Goal: Contribute content: Add original content to the website for others to see

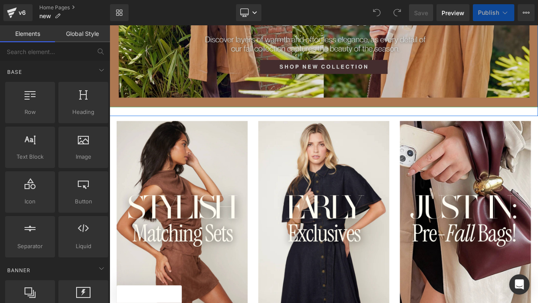
scroll to position [334, 0]
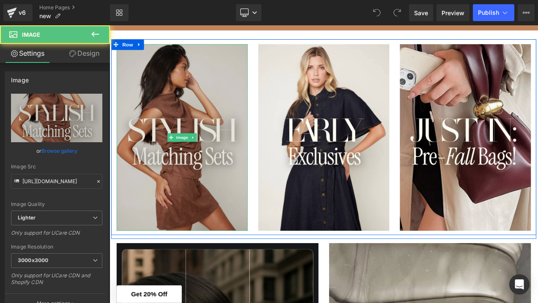
click at [194, 190] on img at bounding box center [196, 160] width 156 height 224
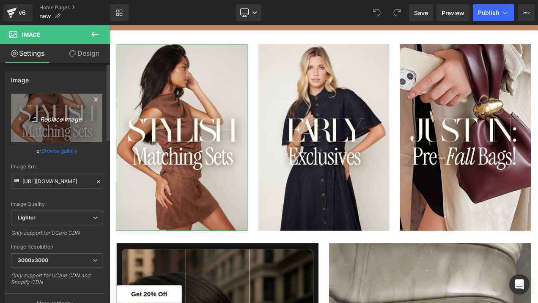
click at [51, 119] on icon "Replace Image" at bounding box center [57, 118] width 68 height 11
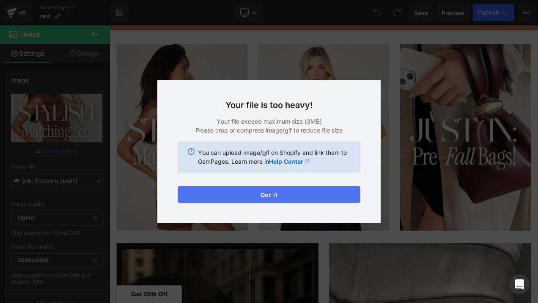
click at [227, 195] on button "Got it" at bounding box center [269, 194] width 183 height 17
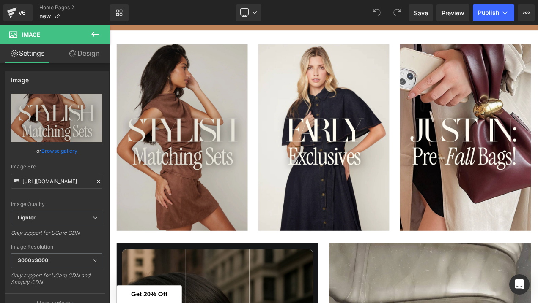
click at [202, 210] on img at bounding box center [196, 160] width 156 height 224
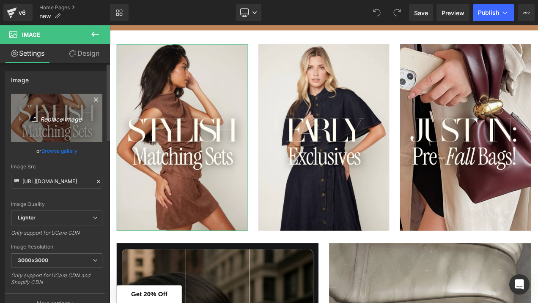
click at [61, 120] on icon "Replace Image" at bounding box center [57, 118] width 68 height 11
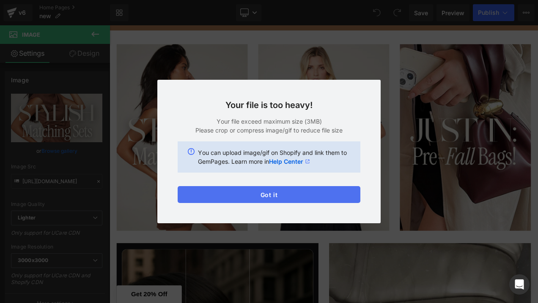
click at [235, 192] on button "Got it" at bounding box center [269, 194] width 183 height 17
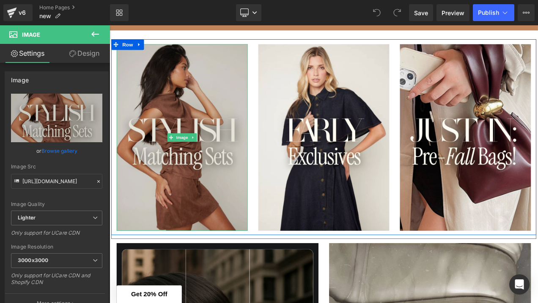
click at [194, 200] on img at bounding box center [196, 160] width 156 height 224
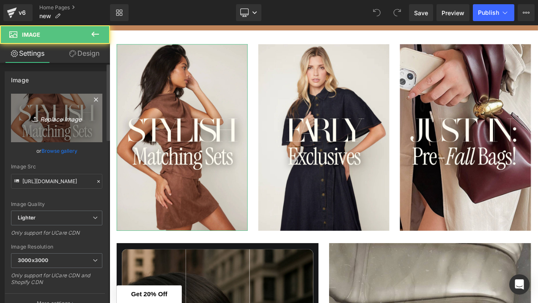
click at [51, 123] on icon "Replace Image" at bounding box center [57, 118] width 68 height 11
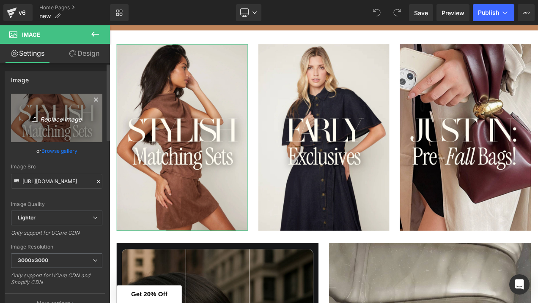
type input "C:\fakepath\3.jpg"
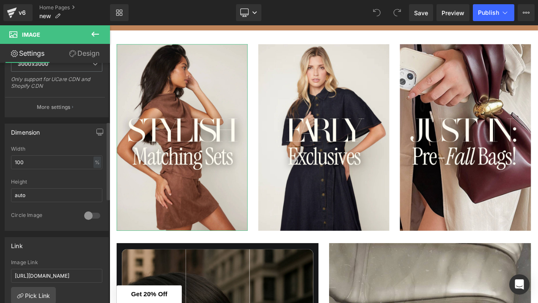
scroll to position [201, 0]
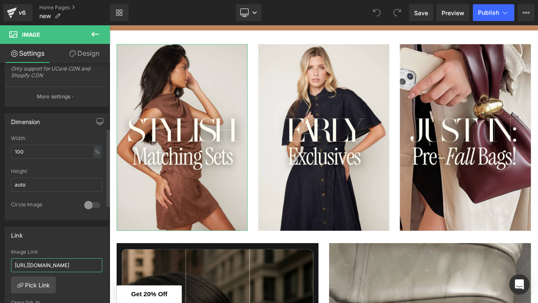
click at [49, 262] on input "[URL][DOMAIN_NAME]" at bounding box center [56, 266] width 91 height 14
paste input "[DOMAIN_NAME][URL]"
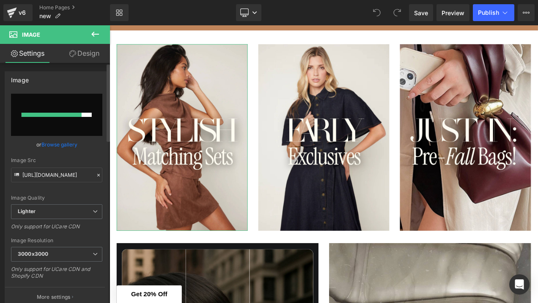
scroll to position [0, 0]
type input "[URL][DOMAIN_NAME]"
click at [67, 125] on input "file" at bounding box center [56, 115] width 91 height 42
click at [66, 142] on link "Browse gallery" at bounding box center [59, 144] width 36 height 15
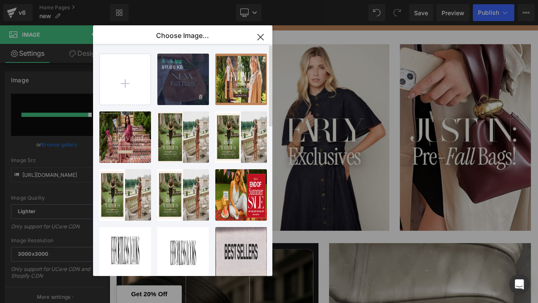
click at [194, 89] on div "3...3.jpg 811.66 KB" at bounding box center [183, 80] width 52 height 52
type input "[URL][DOMAIN_NAME]"
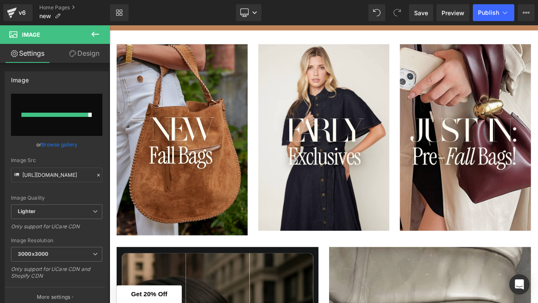
click at [101, 32] on button at bounding box center [95, 34] width 30 height 19
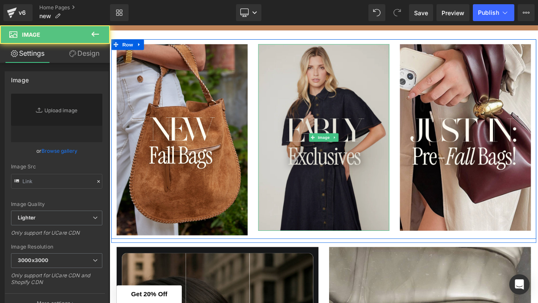
type input "[URL][DOMAIN_NAME]"
click at [340, 109] on img at bounding box center [365, 160] width 156 height 224
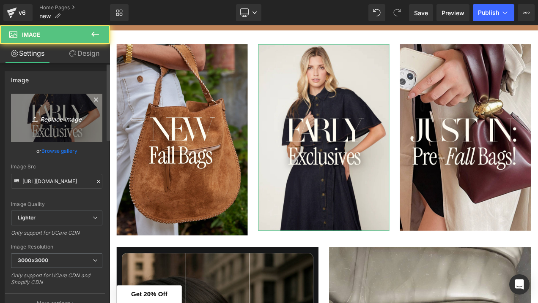
click at [56, 123] on icon "Replace Image" at bounding box center [57, 118] width 68 height 11
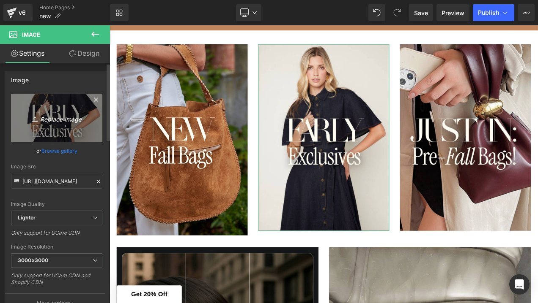
type input "C:\fakepath\4.jpg"
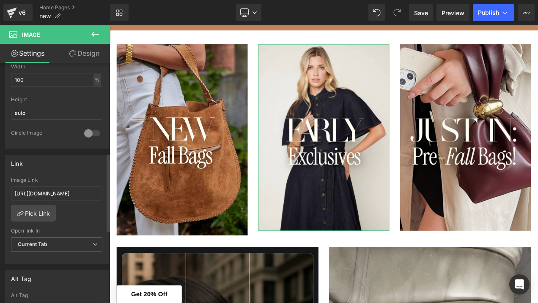
scroll to position [279, 0]
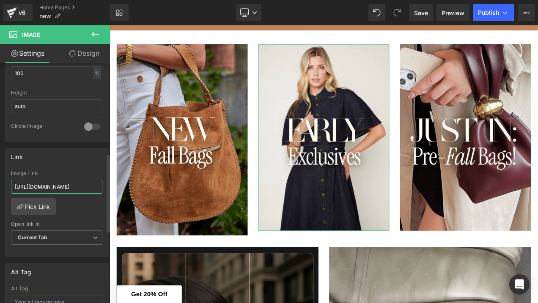
click at [75, 186] on input "[URL][DOMAIN_NAME]" at bounding box center [56, 187] width 91 height 14
drag, startPoint x: 75, startPoint y: 186, endPoint x: 99, endPoint y: 187, distance: 24.5
click at [99, 187] on div "[URL][DOMAIN_NAME] Image Link [URL][DOMAIN_NAME] Pick Link Current Tab New Tab …" at bounding box center [56, 214] width 103 height 87
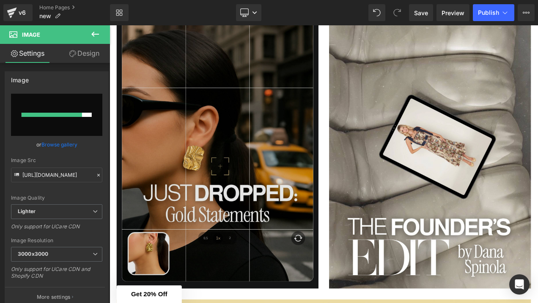
scroll to position [628, 0]
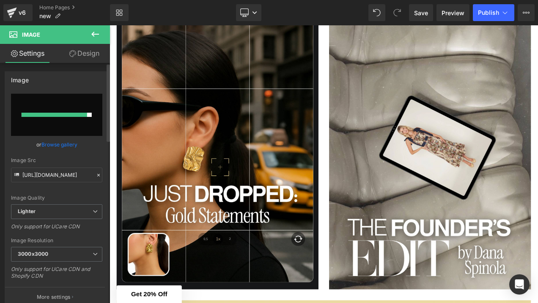
click at [57, 144] on link "Browse gallery" at bounding box center [59, 144] width 36 height 15
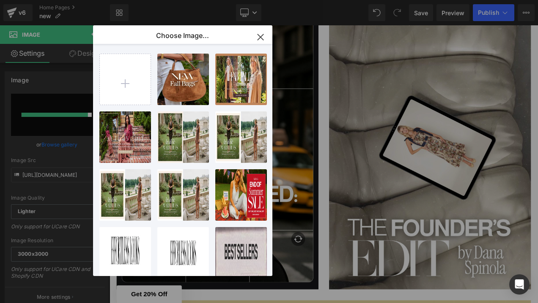
click at [86, 0] on div "You are previewing how the will restyle your page. You can not edit Elements in…" at bounding box center [269, 0] width 538 height 0
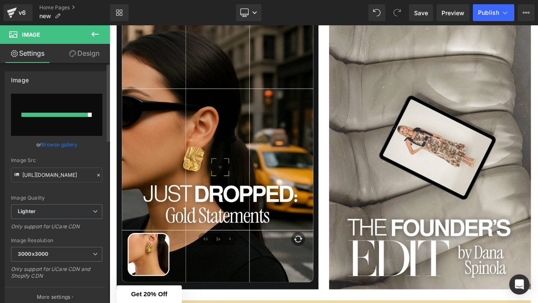
click at [68, 143] on link "Browse gallery" at bounding box center [59, 144] width 36 height 15
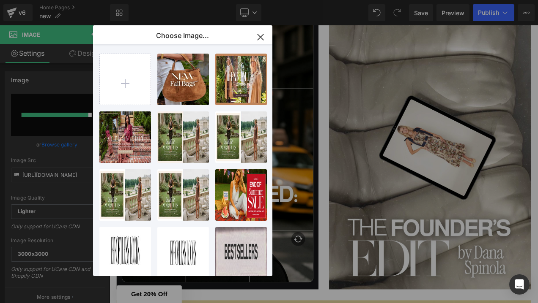
click at [72, 0] on div "You are previewing how the will restyle your page. You can not edit Elements in…" at bounding box center [269, 0] width 538 height 0
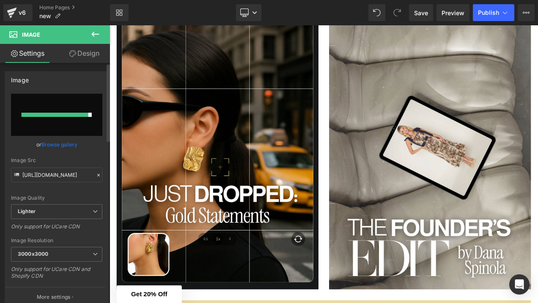
click at [61, 147] on link "Browse gallery" at bounding box center [59, 144] width 36 height 15
click at [66, 0] on div "You are previewing how the will restyle your page. You can not edit Elements in…" at bounding box center [269, 0] width 538 height 0
click at [79, 124] on input "file" at bounding box center [56, 115] width 91 height 42
click at [62, 143] on link "Browse gallery" at bounding box center [59, 144] width 36 height 15
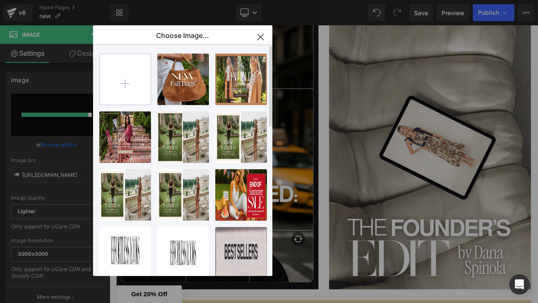
click at [129, 98] on input "file" at bounding box center [125, 79] width 51 height 51
type input "C:\fakepath\4.jpg"
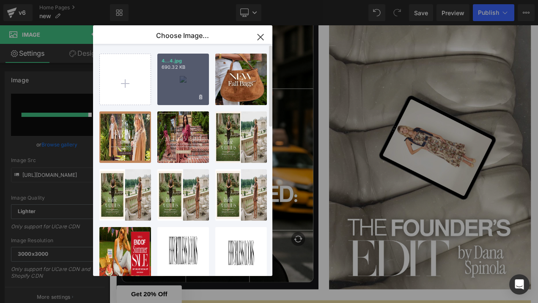
click at [180, 93] on div "4...4.jpg 690.32 KB" at bounding box center [183, 80] width 52 height 52
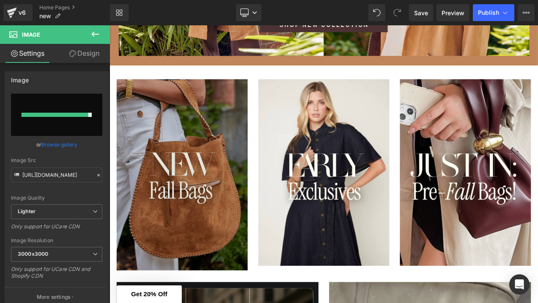
scroll to position [291, 0]
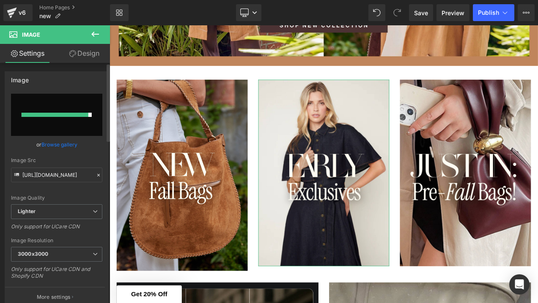
click at [62, 145] on link "Browse gallery" at bounding box center [59, 144] width 36 height 15
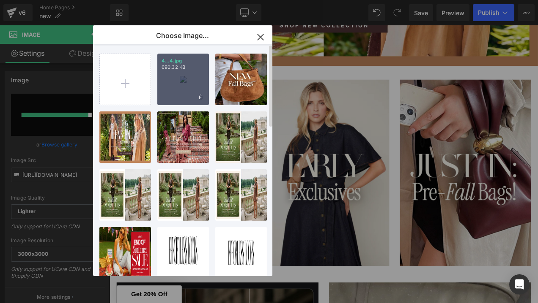
click at [171, 85] on div "4...4.jpg 690.32 KB" at bounding box center [183, 80] width 52 height 52
type input "[URL][DOMAIN_NAME]"
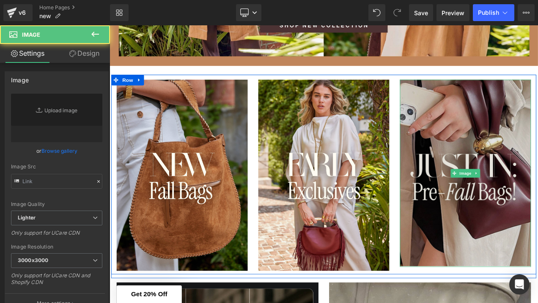
type input "[URL][DOMAIN_NAME]"
click at [501, 213] on img at bounding box center [534, 202] width 156 height 224
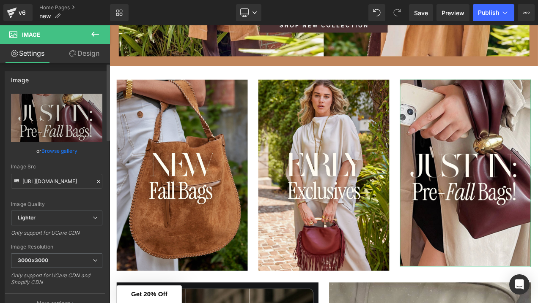
click at [66, 151] on link "Browse gallery" at bounding box center [59, 151] width 36 height 15
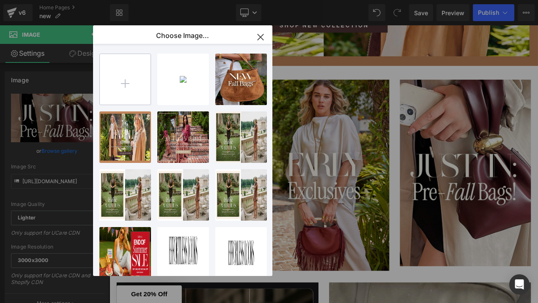
click at [140, 81] on input "file" at bounding box center [125, 79] width 51 height 51
type input "C:\fakepath\5.jpg"
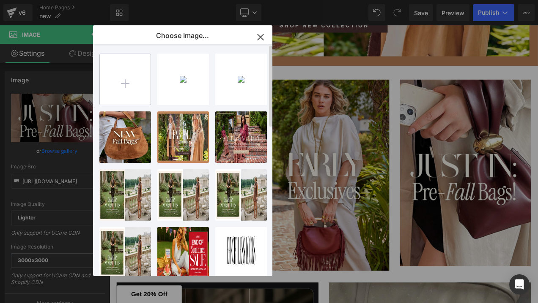
click at [141, 84] on input "file" at bounding box center [125, 79] width 51 height 51
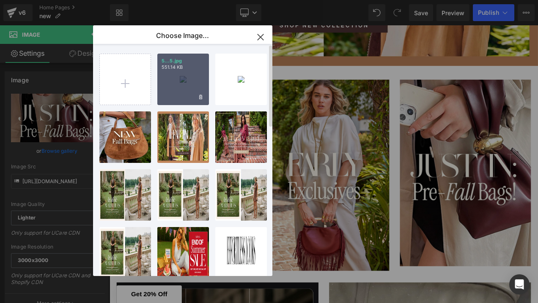
click at [188, 87] on div "5...5.jpg 551.14 KB" at bounding box center [183, 80] width 52 height 52
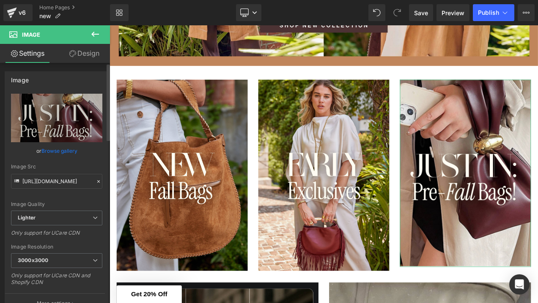
click at [60, 150] on link "Browse gallery" at bounding box center [59, 151] width 36 height 15
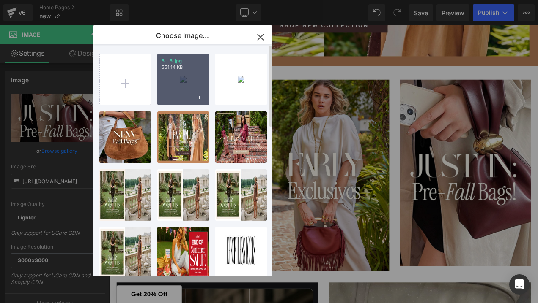
click at [187, 71] on div "5...5.jpg 551.14 KB" at bounding box center [183, 80] width 52 height 52
type input "[URL][DOMAIN_NAME]"
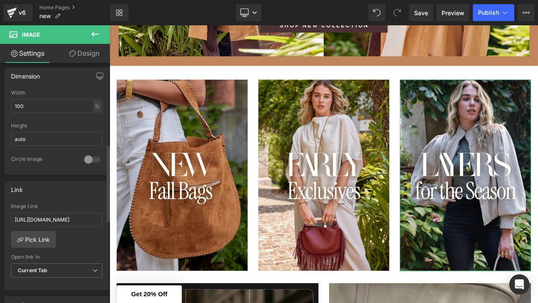
scroll to position [256, 0]
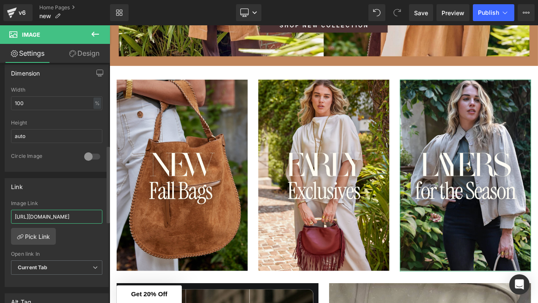
click at [62, 214] on input "[URL][DOMAIN_NAME]" at bounding box center [56, 217] width 91 height 14
paste input "layering-transition"
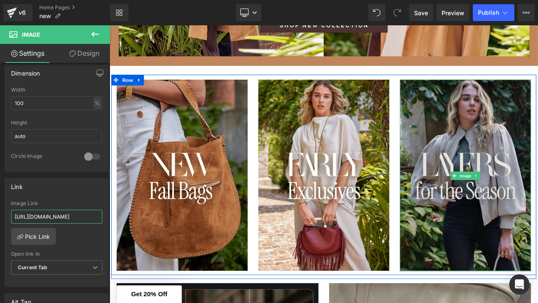
type input "[URL][DOMAIN_NAME]"
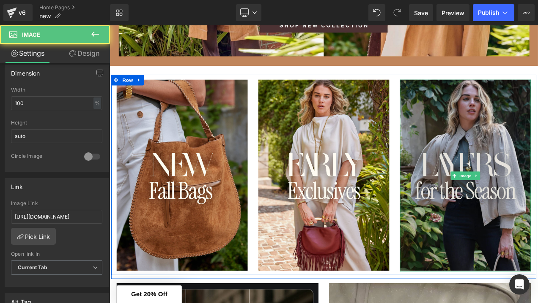
click at [483, 233] on img at bounding box center [534, 205] width 156 height 230
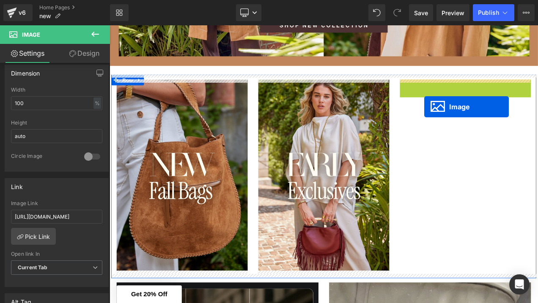
drag, startPoint x: 524, startPoint y: 205, endPoint x: 482, endPoint y: 114, distance: 100.4
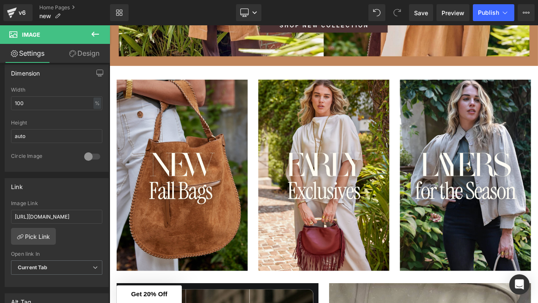
click at [101, 36] on button at bounding box center [95, 34] width 30 height 19
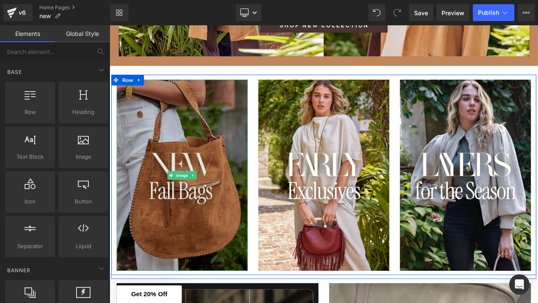
click at [151, 118] on img at bounding box center [196, 204] width 156 height 229
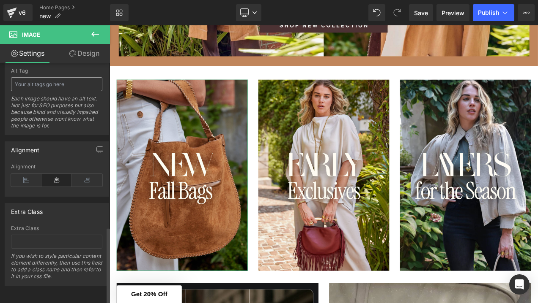
scroll to position [510, 0]
click at [90, 52] on link "Design" at bounding box center [84, 53] width 55 height 19
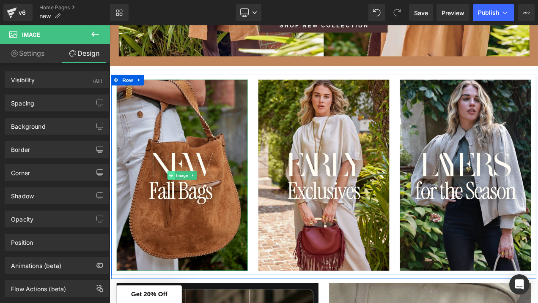
click at [185, 204] on span at bounding box center [182, 205] width 9 height 10
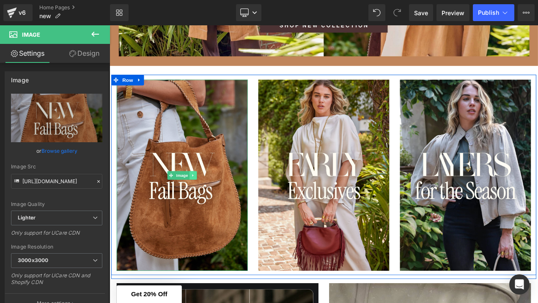
click at [208, 205] on icon at bounding box center [208, 204] width 1 height 3
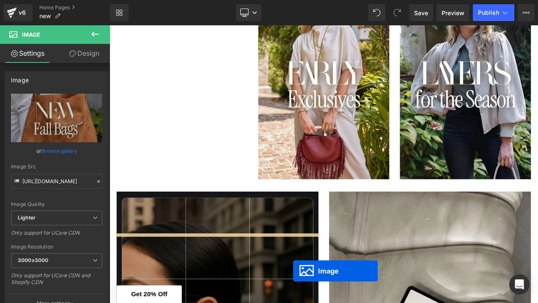
scroll to position [435, 0]
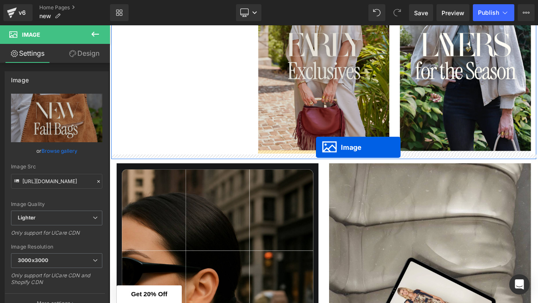
drag, startPoint x: 167, startPoint y: 205, endPoint x: 356, endPoint y: 171, distance: 191.9
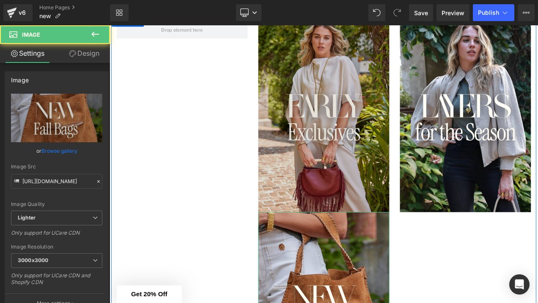
scroll to position [330, 0]
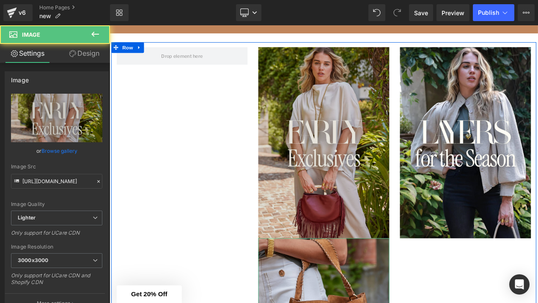
drag, startPoint x: 328, startPoint y: 183, endPoint x: 301, endPoint y: 171, distance: 29.7
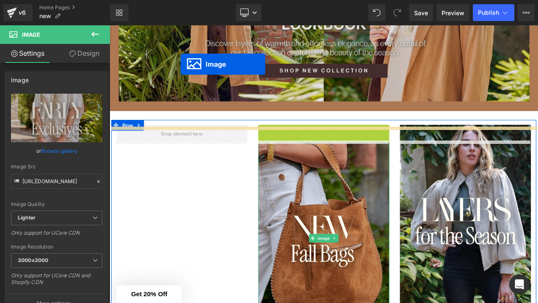
scroll to position [195, 0]
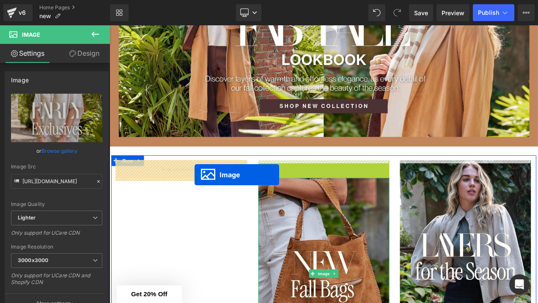
drag, startPoint x: 351, startPoint y: 166, endPoint x: 209, endPoint y: 202, distance: 146.5
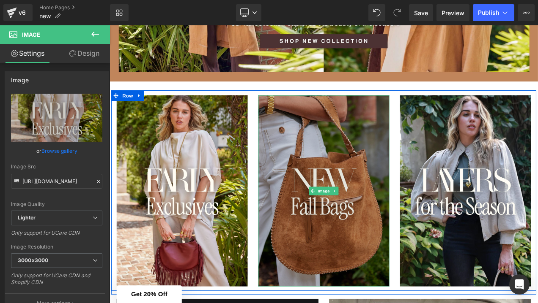
scroll to position [289, 0]
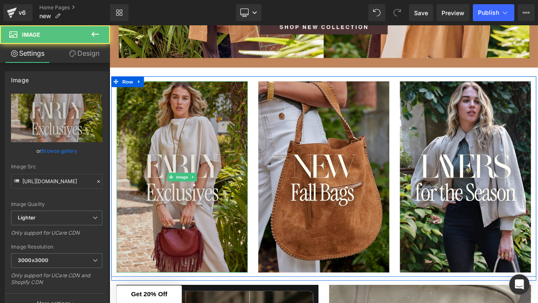
click at [245, 233] on img at bounding box center [196, 207] width 156 height 229
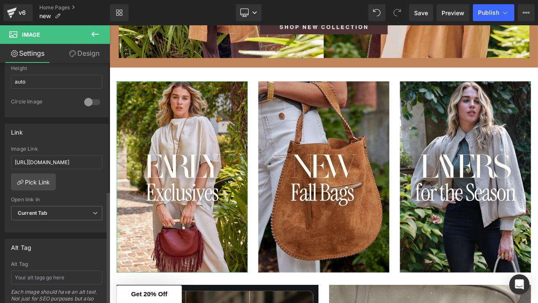
scroll to position [316, 0]
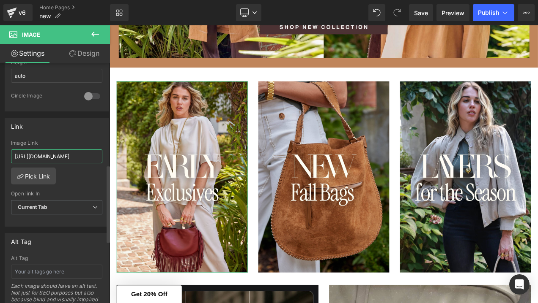
click at [77, 161] on input "[URL][DOMAIN_NAME]" at bounding box center [56, 157] width 91 height 14
drag, startPoint x: 77, startPoint y: 157, endPoint x: 87, endPoint y: 156, distance: 9.7
click at [87, 156] on input "[URL][DOMAIN_NAME]" at bounding box center [56, 157] width 91 height 14
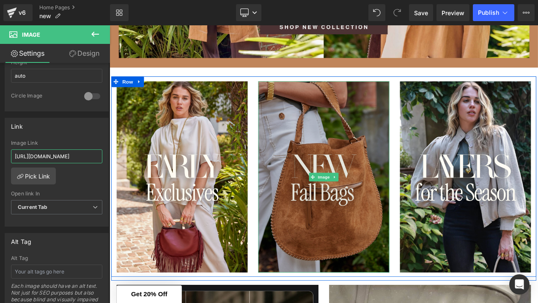
click at [317, 255] on img at bounding box center [365, 207] width 156 height 229
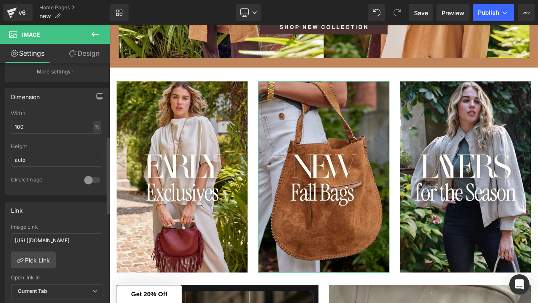
scroll to position [251, 0]
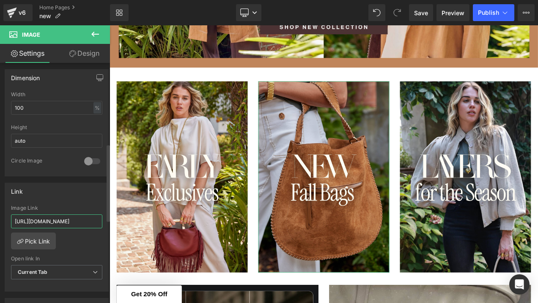
click at [70, 219] on input "[URL][DOMAIN_NAME]" at bounding box center [56, 222] width 91 height 14
drag, startPoint x: 70, startPoint y: 219, endPoint x: 85, endPoint y: 216, distance: 15.8
click at [85, 216] on input "[URL][DOMAIN_NAME]" at bounding box center [56, 222] width 91 height 14
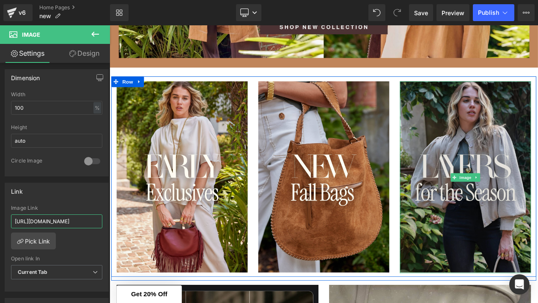
click at [479, 219] on img at bounding box center [534, 208] width 156 height 230
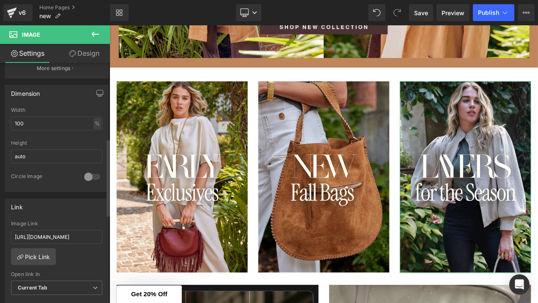
scroll to position [296, 0]
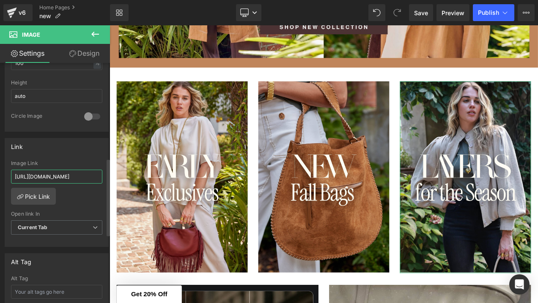
drag, startPoint x: 48, startPoint y: 175, endPoint x: 81, endPoint y: 177, distance: 33.1
click at [81, 177] on input "[URL][DOMAIN_NAME]" at bounding box center [56, 177] width 91 height 14
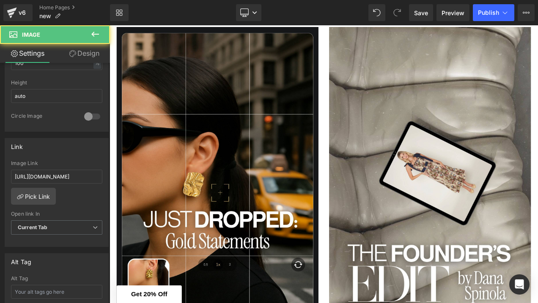
scroll to position [625, 0]
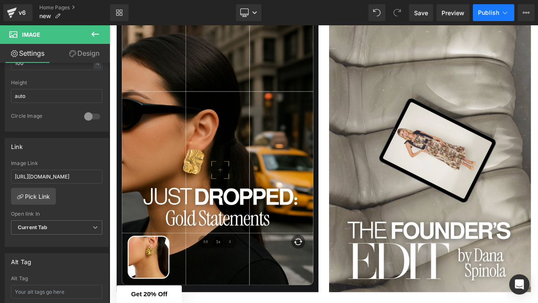
click at [489, 12] on span "Publish" at bounding box center [488, 12] width 21 height 7
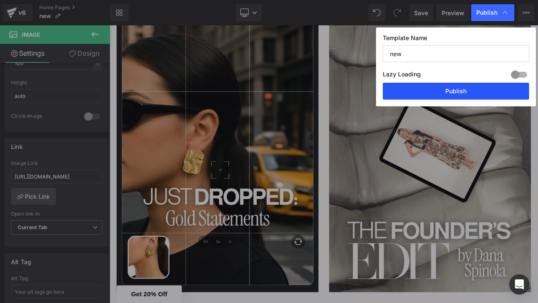
click at [468, 88] on button "Publish" at bounding box center [455, 91] width 146 height 17
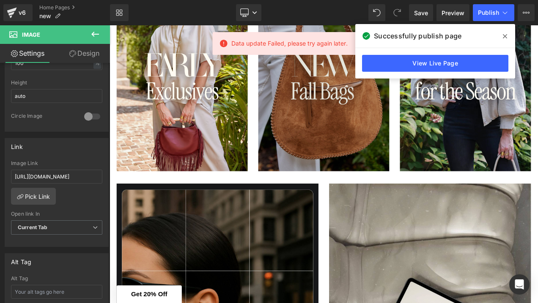
scroll to position [407, 0]
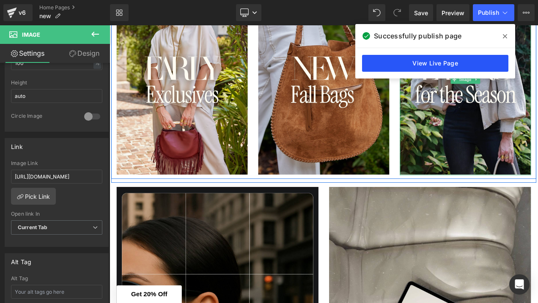
click at [423, 63] on link "View Live Page" at bounding box center [435, 63] width 146 height 17
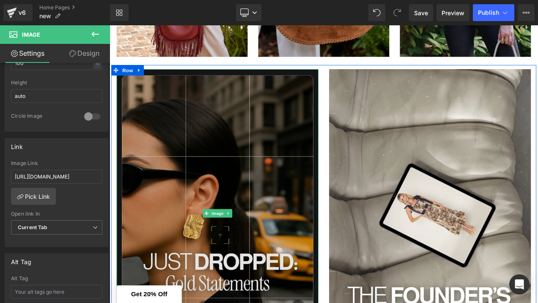
scroll to position [563, 0]
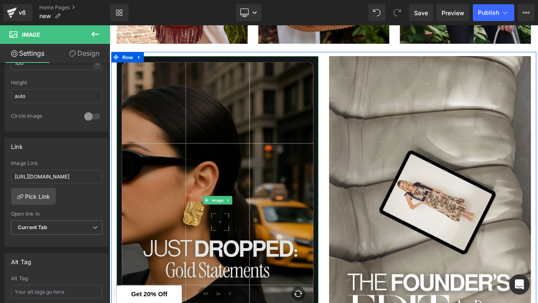
click at [209, 187] on img at bounding box center [238, 234] width 241 height 344
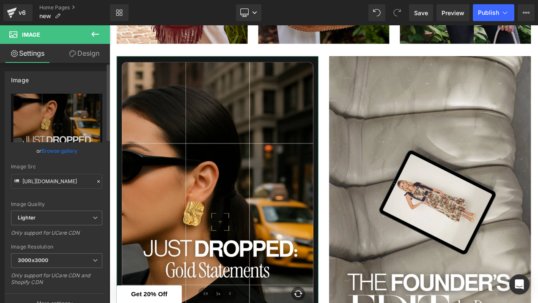
click at [56, 152] on link "Browse gallery" at bounding box center [59, 151] width 36 height 15
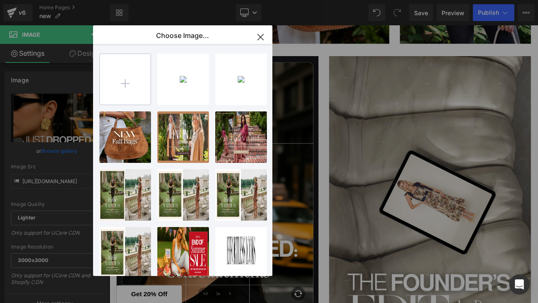
click at [137, 79] on input "file" at bounding box center [125, 79] width 51 height 51
click at [123, 93] on input "file" at bounding box center [125, 79] width 51 height 51
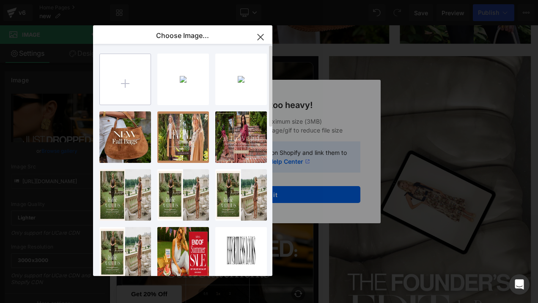
click at [134, 85] on input "file" at bounding box center [125, 79] width 51 height 51
click at [134, 80] on input "file" at bounding box center [125, 79] width 51 height 51
click at [136, 67] on input "file" at bounding box center [125, 79] width 51 height 51
click at [127, 73] on input "file" at bounding box center [125, 79] width 51 height 51
type input "C:\fakepath\7.jpg"
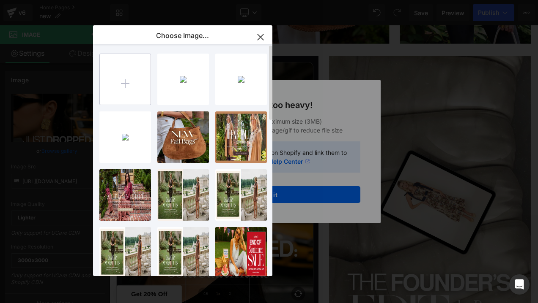
click at [119, 79] on input "file" at bounding box center [125, 79] width 51 height 51
type input "C:\fakepath\8.jpg"
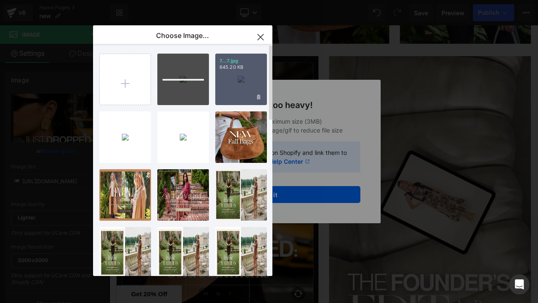
click at [239, 84] on div "7...7.jpg 645.20 KB" at bounding box center [241, 80] width 52 height 52
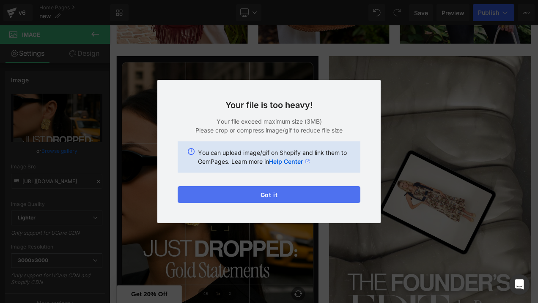
click at [278, 196] on button "Got it" at bounding box center [269, 194] width 183 height 17
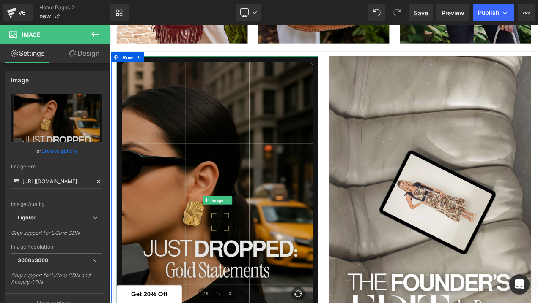
click at [231, 199] on img at bounding box center [238, 234] width 241 height 344
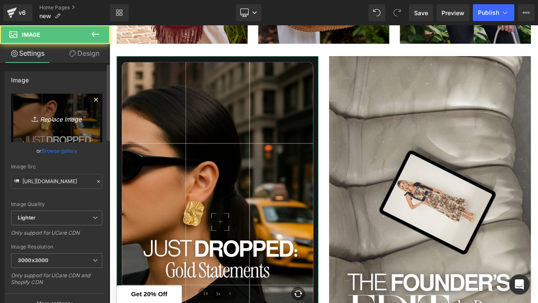
click at [46, 124] on link "Replace Image" at bounding box center [56, 118] width 91 height 49
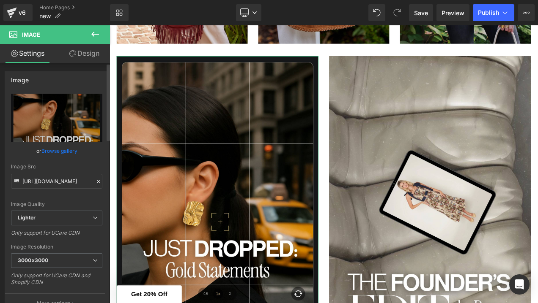
click at [51, 154] on link "Browse gallery" at bounding box center [59, 151] width 36 height 15
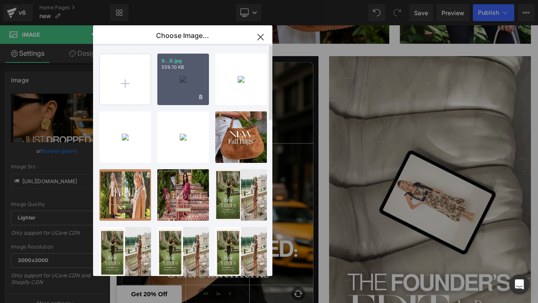
click at [186, 87] on div "8...8.jpg 559.10 KB" at bounding box center [183, 80] width 52 height 52
type input "[URL][DOMAIN_NAME]"
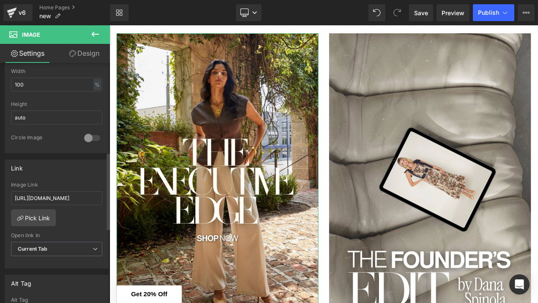
scroll to position [277, 0]
click at [41, 197] on input "[URL][DOMAIN_NAME]" at bounding box center [56, 196] width 91 height 14
paste input "office-siren"
type input "[URL][DOMAIN_NAME]"
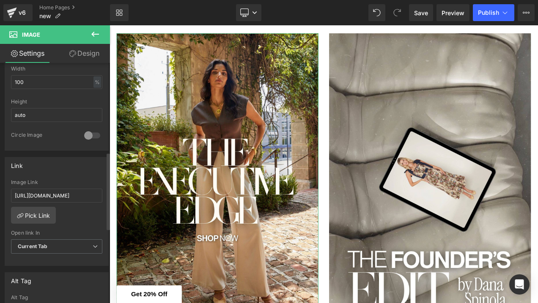
click at [66, 169] on div "Link" at bounding box center [56, 166] width 103 height 16
click at [497, 13] on span "Publish" at bounding box center [488, 12] width 21 height 7
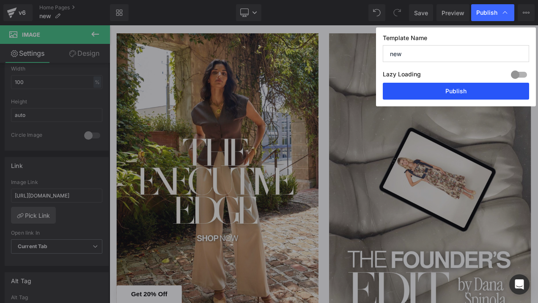
click at [444, 95] on button "Publish" at bounding box center [455, 91] width 146 height 17
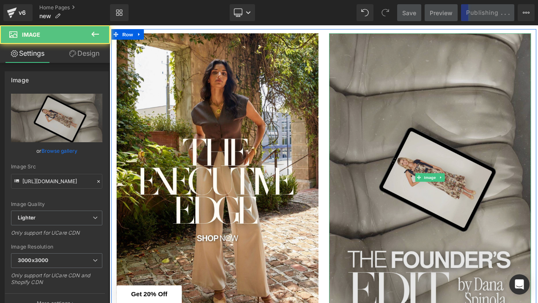
click at [464, 170] on img at bounding box center [492, 207] width 241 height 344
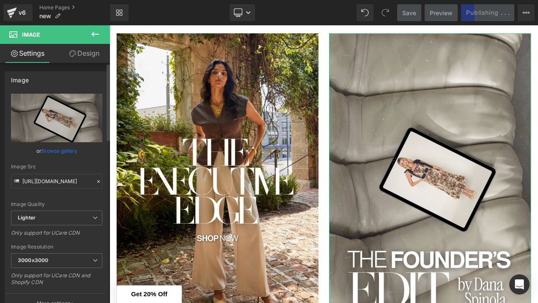
click at [69, 152] on link "Browse gallery" at bounding box center [59, 151] width 36 height 15
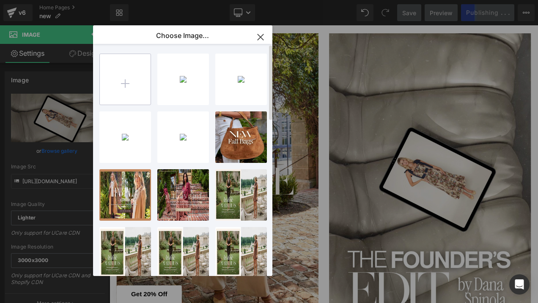
click at [127, 79] on input "file" at bounding box center [125, 79] width 51 height 51
type input "C:\fakepath\10.jpg"
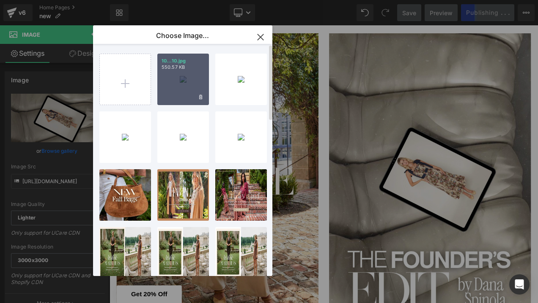
click at [171, 84] on div "10...10.jpg 550.57 KB" at bounding box center [183, 80] width 52 height 52
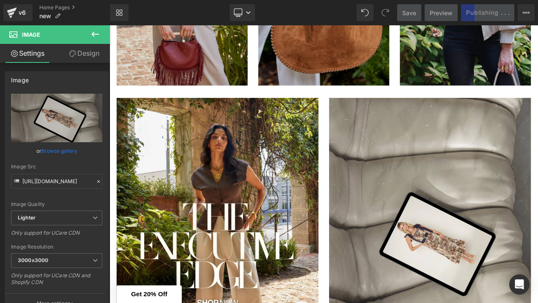
scroll to position [564, 0]
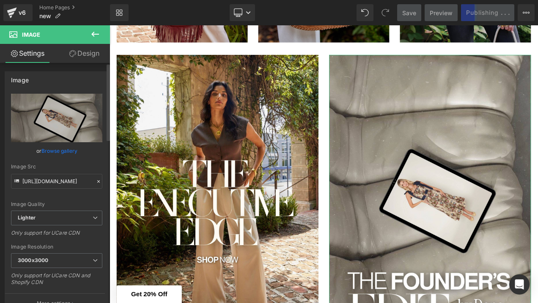
click at [62, 150] on link "Browse gallery" at bounding box center [59, 151] width 36 height 15
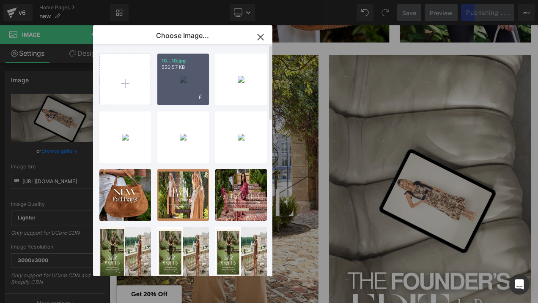
click at [186, 90] on div "10...10.jpg 550.57 KB" at bounding box center [183, 80] width 52 height 52
type input "[URL][DOMAIN_NAME]"
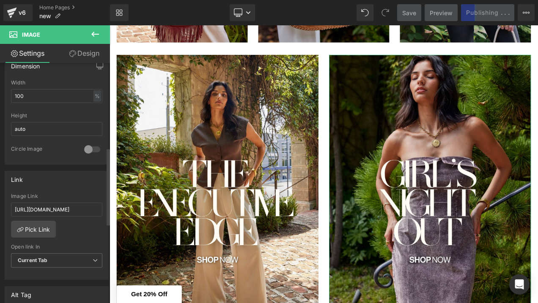
scroll to position [264, 0]
click at [53, 208] on input "[URL][DOMAIN_NAME]" at bounding box center [56, 209] width 91 height 14
paste input "night-events"
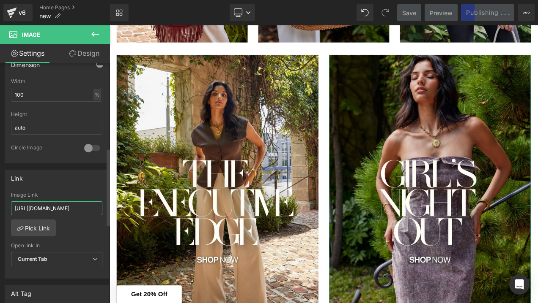
type input "[URL][DOMAIN_NAME]"
click at [86, 180] on div "Link" at bounding box center [56, 178] width 103 height 16
click at [414, 12] on span "Save" at bounding box center [409, 12] width 14 height 9
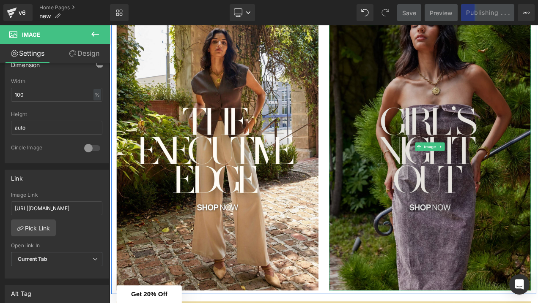
scroll to position [628, 0]
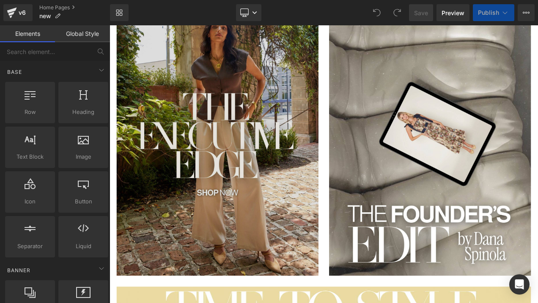
scroll to position [689, 0]
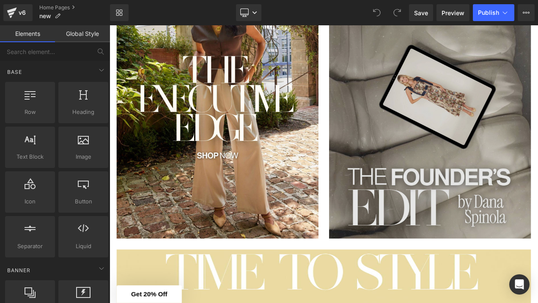
click at [479, 226] on img at bounding box center [492, 108] width 241 height 344
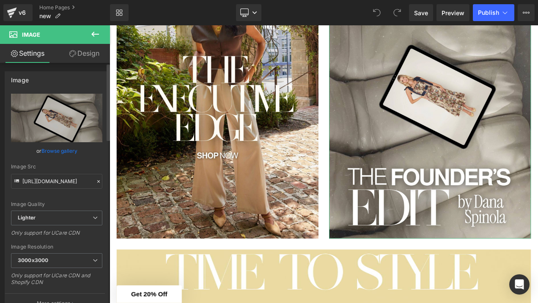
click at [50, 150] on link "Browse gallery" at bounding box center [59, 151] width 36 height 15
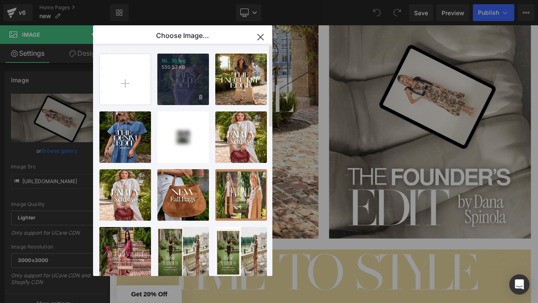
click at [164, 84] on div "10...10.jpg 550.57 KB" at bounding box center [183, 80] width 52 height 52
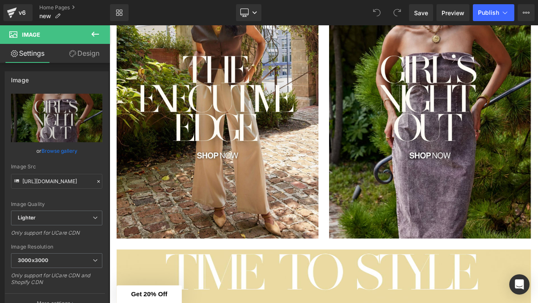
type input "[URL][DOMAIN_NAME]"
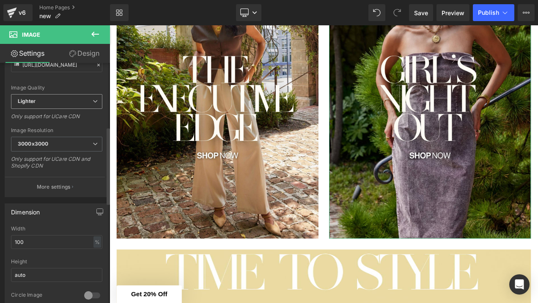
scroll to position [208, 0]
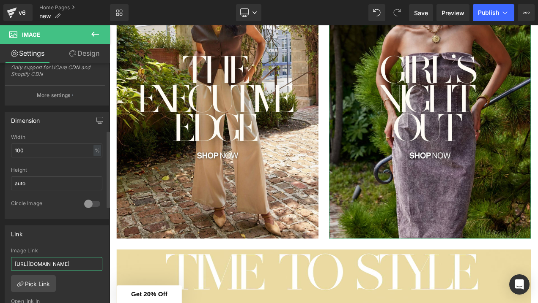
click at [52, 262] on input "[URL][DOMAIN_NAME]" at bounding box center [56, 264] width 91 height 14
paste input "night-events"
type input "[URL][DOMAIN_NAME]"
click at [425, 12] on span "Save" at bounding box center [421, 12] width 14 height 9
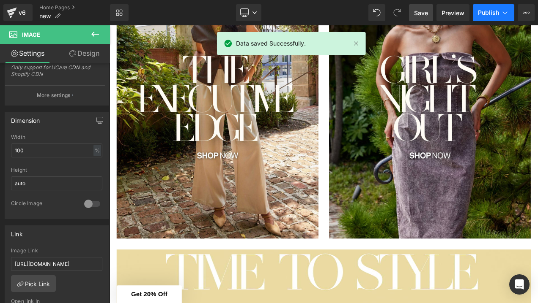
click at [489, 12] on span "Publish" at bounding box center [488, 12] width 21 height 7
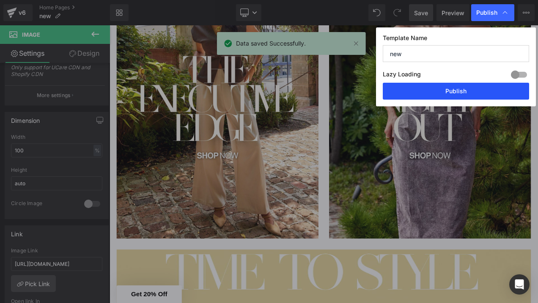
click at [454, 87] on button "Publish" at bounding box center [455, 91] width 146 height 17
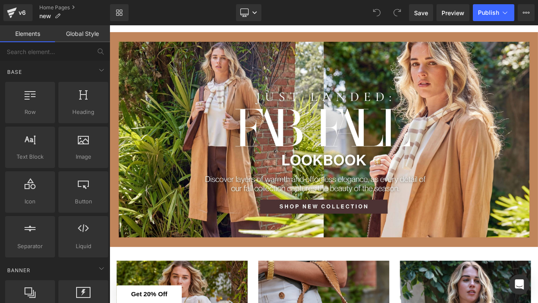
scroll to position [25, 0]
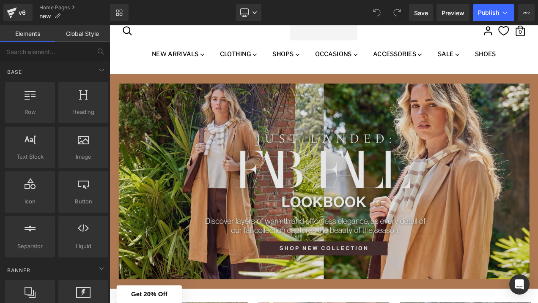
click at [232, 192] on img at bounding box center [364, 212] width 511 height 257
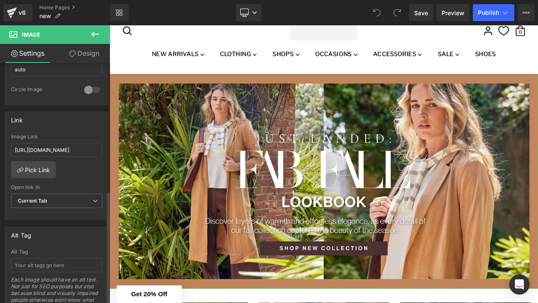
scroll to position [342, 0]
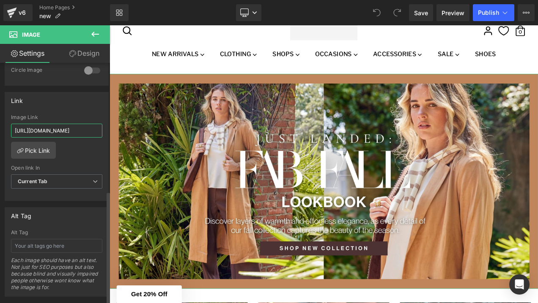
click at [74, 128] on input "https://fabrikstyle.com/collections/academia-core?filter.v.availability=1" at bounding box center [56, 131] width 91 height 14
drag, startPoint x: 74, startPoint y: 128, endPoint x: 102, endPoint y: 128, distance: 27.9
click at [102, 128] on div "https://fabrikstyle.com/collections/academia-core?filter.v.availability=1 Image…" at bounding box center [56, 158] width 103 height 87
click at [77, 111] on div "Link https://fabrikstyle.com/collections/academia-core?filter.v.availability=1 …" at bounding box center [57, 146] width 104 height 109
click at [86, 121] on div "Image Link https://fabrikstyle.com/collections/academia-core?filter.v.availabil…" at bounding box center [56, 128] width 91 height 27
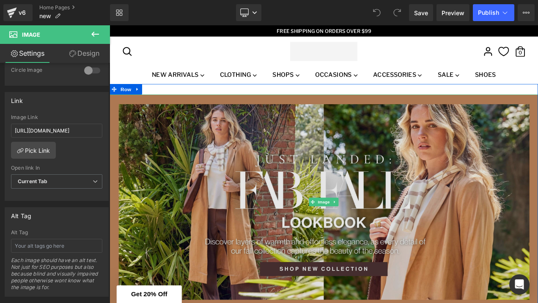
scroll to position [0, 0]
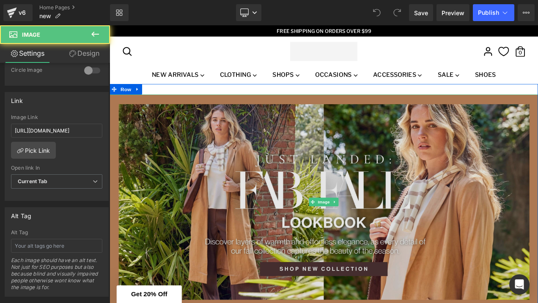
click at [276, 197] on img at bounding box center [364, 236] width 511 height 257
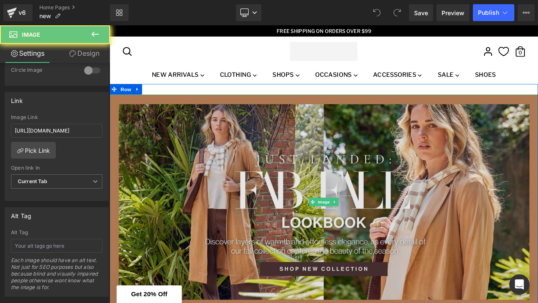
click at [276, 197] on img at bounding box center [364, 236] width 511 height 257
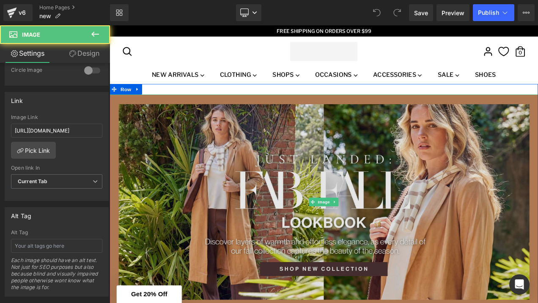
click at [357, 295] on img at bounding box center [364, 236] width 511 height 257
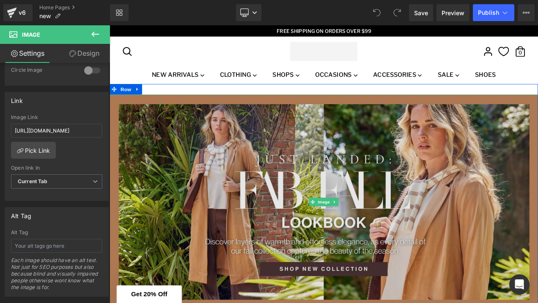
click at [357, 295] on img at bounding box center [364, 236] width 511 height 257
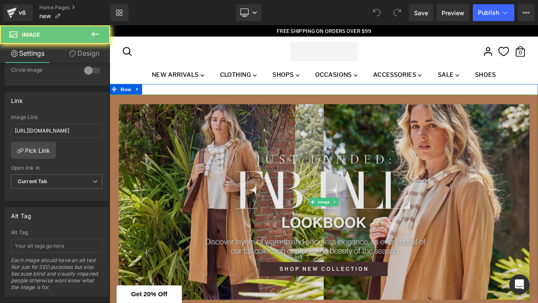
click at [357, 295] on img at bounding box center [364, 236] width 511 height 257
